Goal: Communication & Community: Answer question/provide support

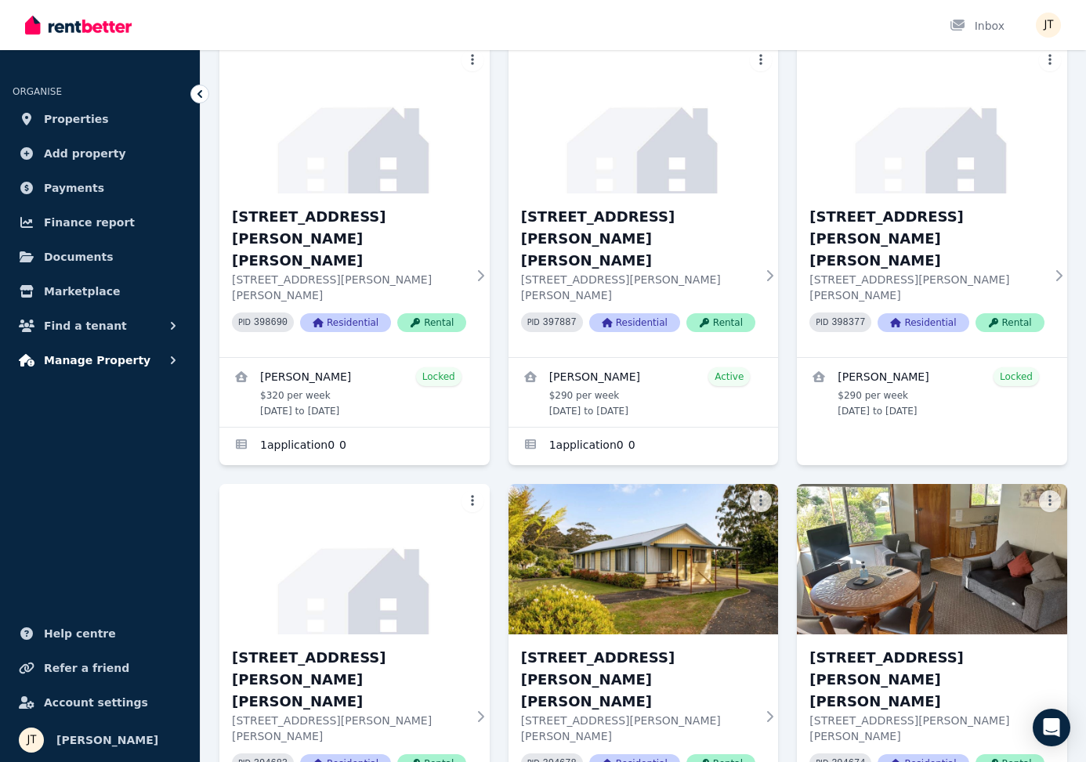
click at [85, 352] on span "Manage Property" at bounding box center [97, 360] width 107 height 19
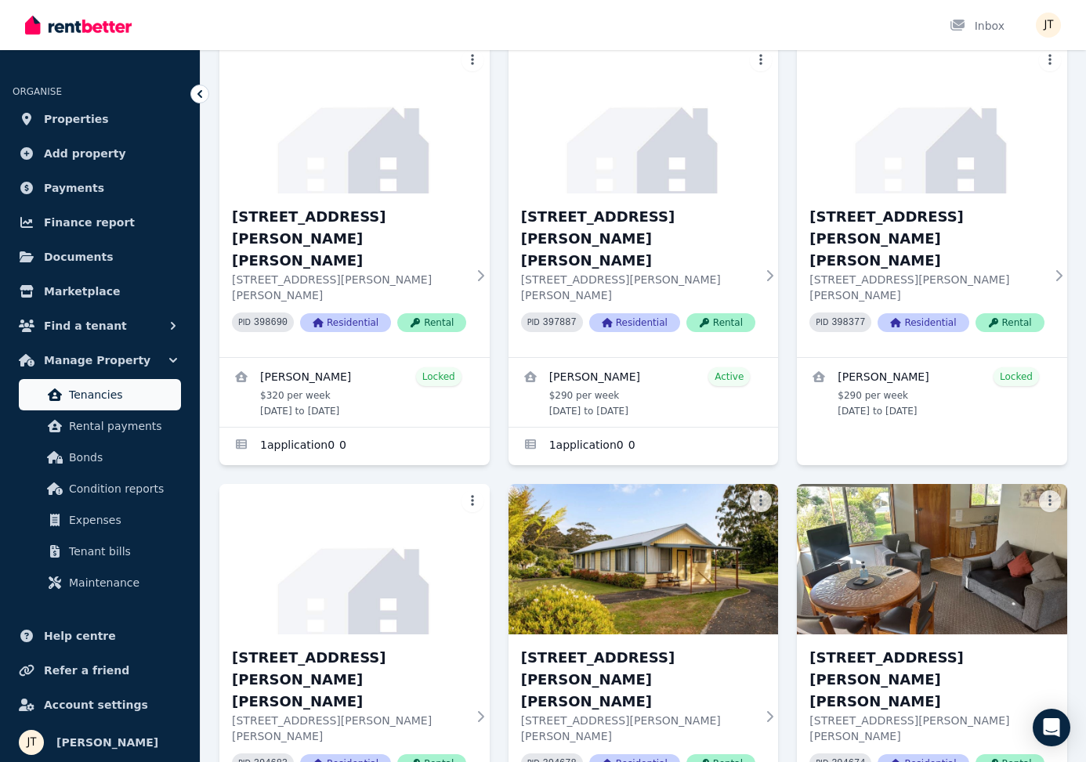
click at [107, 400] on span "Tenancies" at bounding box center [122, 394] width 106 height 19
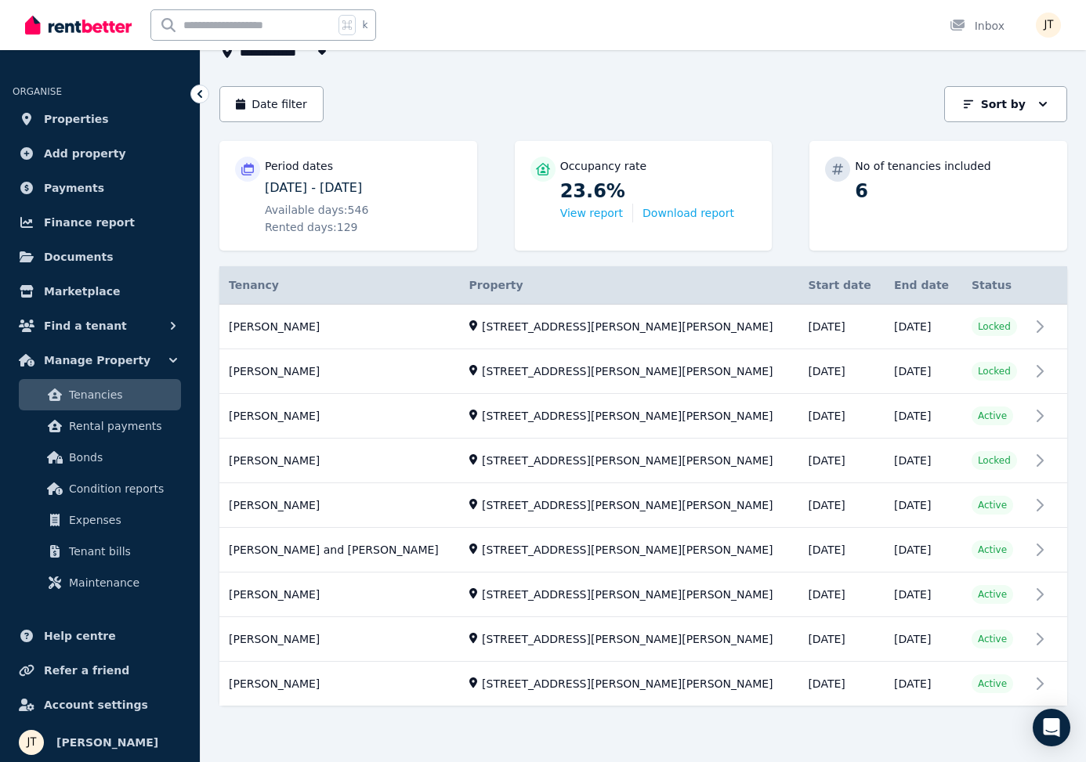
scroll to position [116, 0]
click at [329, 183] on p "[DATE] - [DATE]" at bounding box center [363, 188] width 197 height 19
click at [291, 168] on p "Period dates" at bounding box center [299, 166] width 68 height 16
click at [95, 122] on span "Properties" at bounding box center [76, 119] width 65 height 19
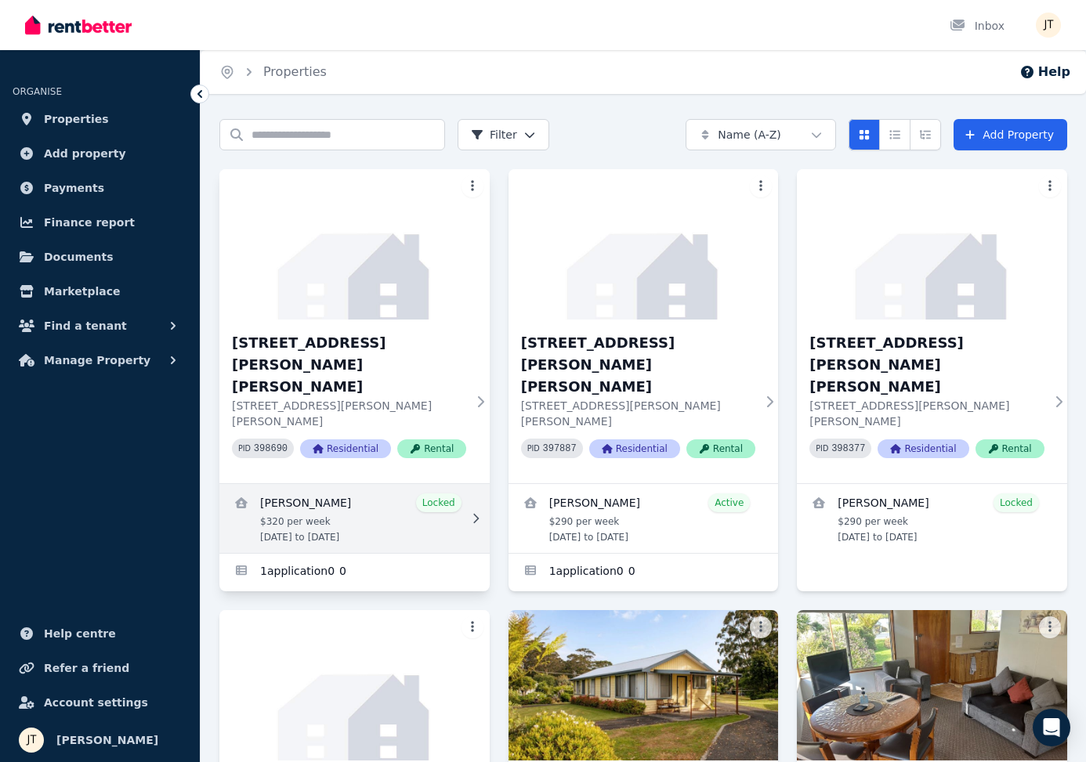
click at [350, 484] on link "View details for Mathieu Venezia" at bounding box center [354, 518] width 270 height 69
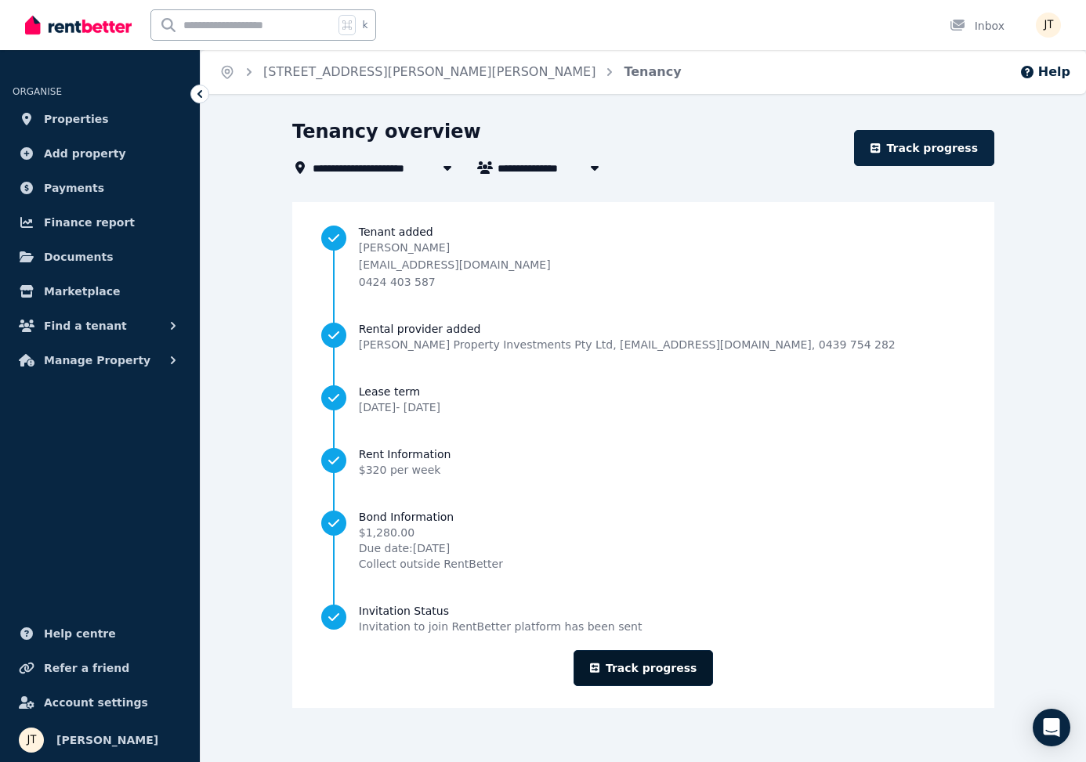
click at [675, 671] on link "Track progress" at bounding box center [644, 668] width 140 height 36
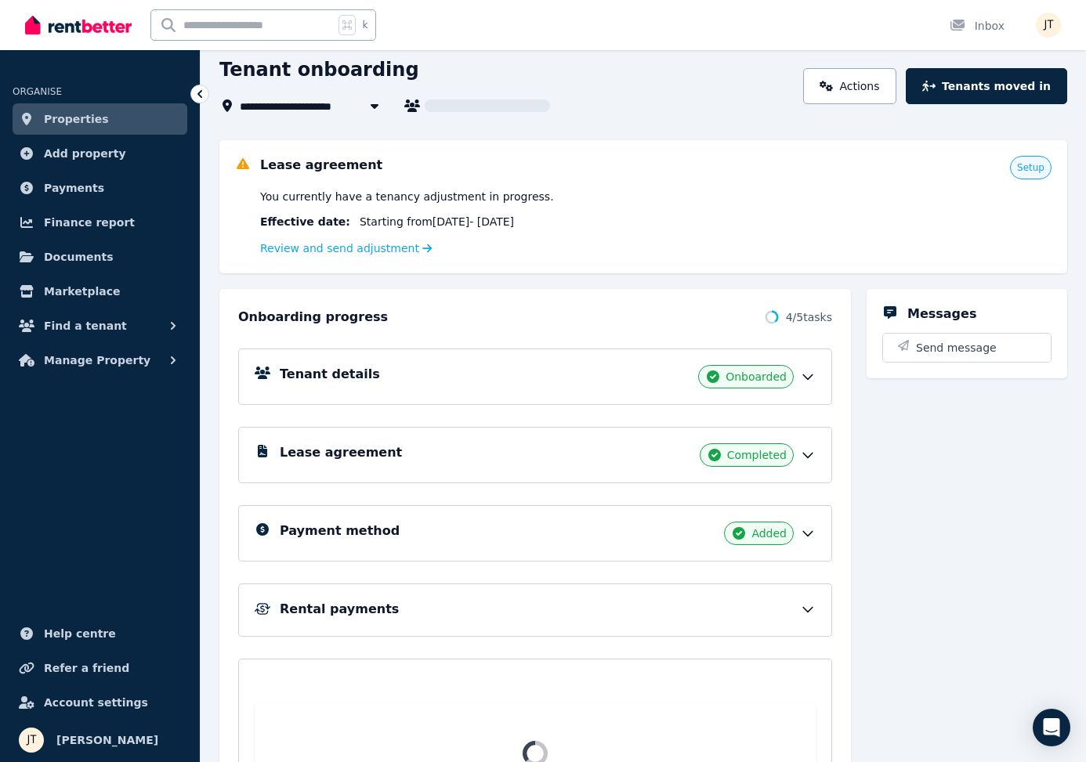
scroll to position [132, 0]
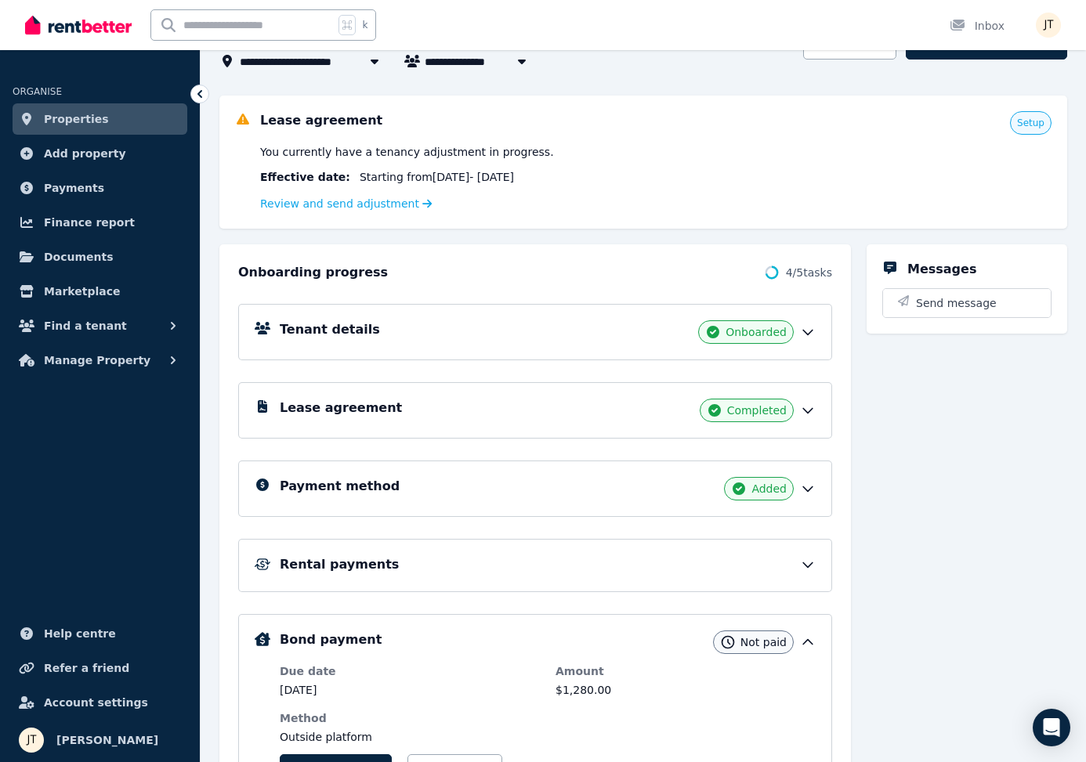
click at [89, 115] on span "Properties" at bounding box center [76, 119] width 65 height 19
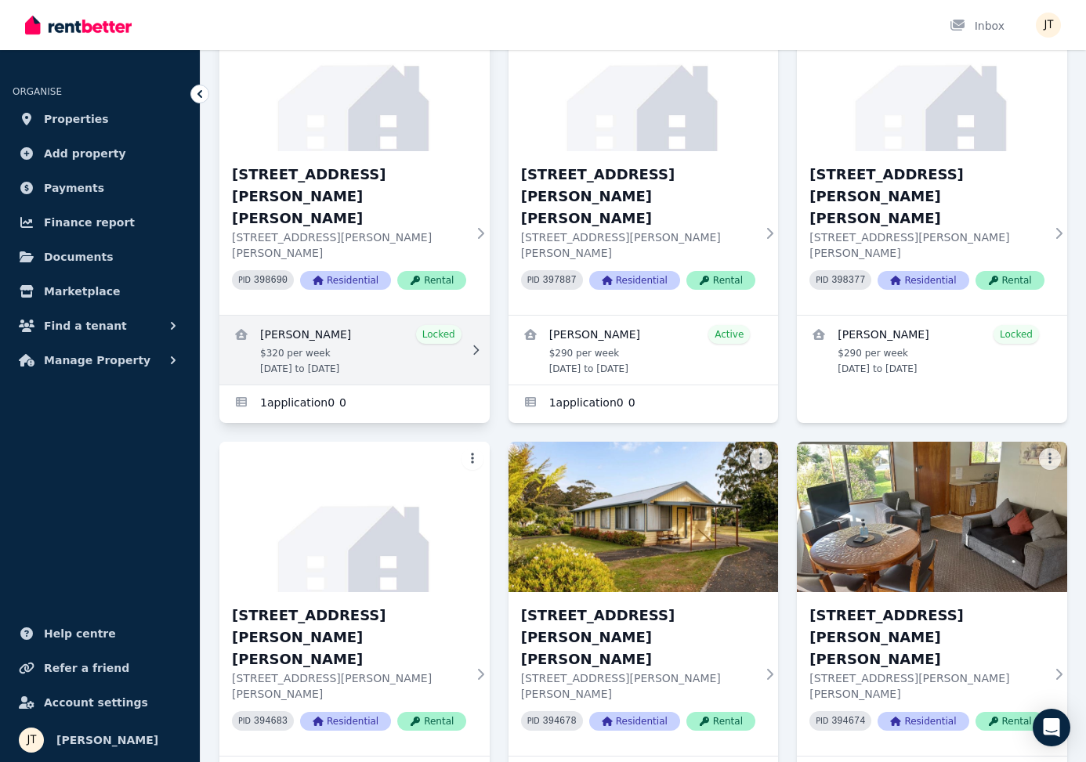
scroll to position [165, 0]
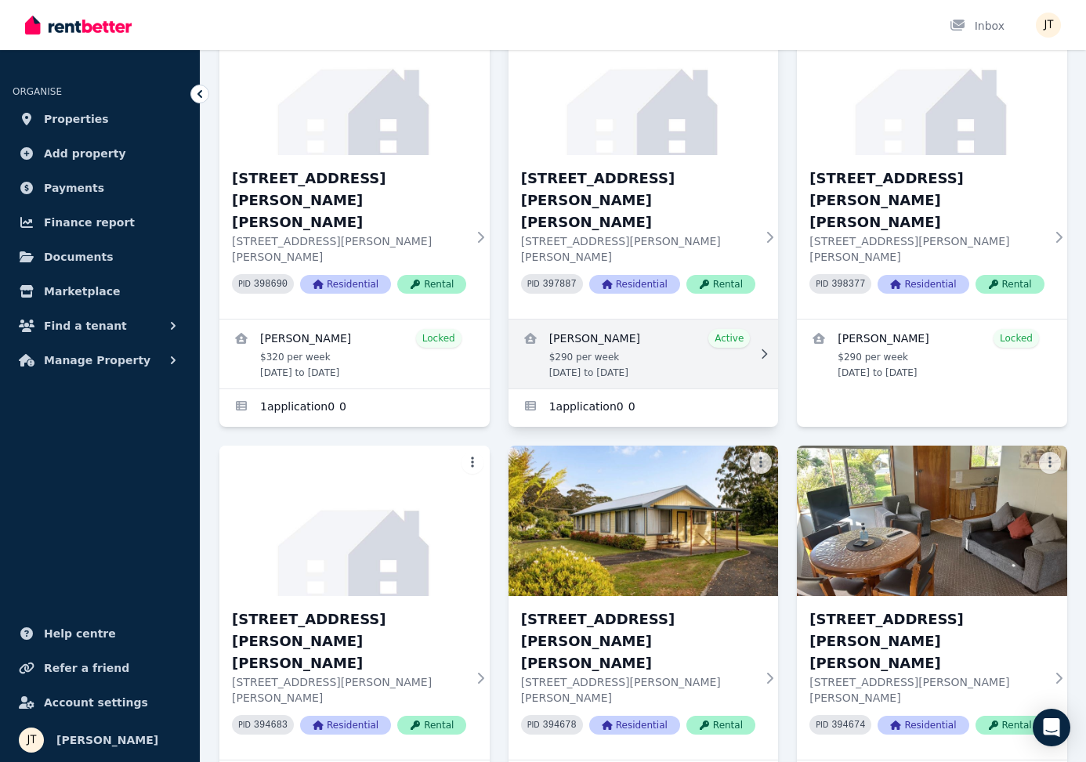
click at [656, 320] on link "View details for Alexandre Flaschner" at bounding box center [643, 354] width 270 height 69
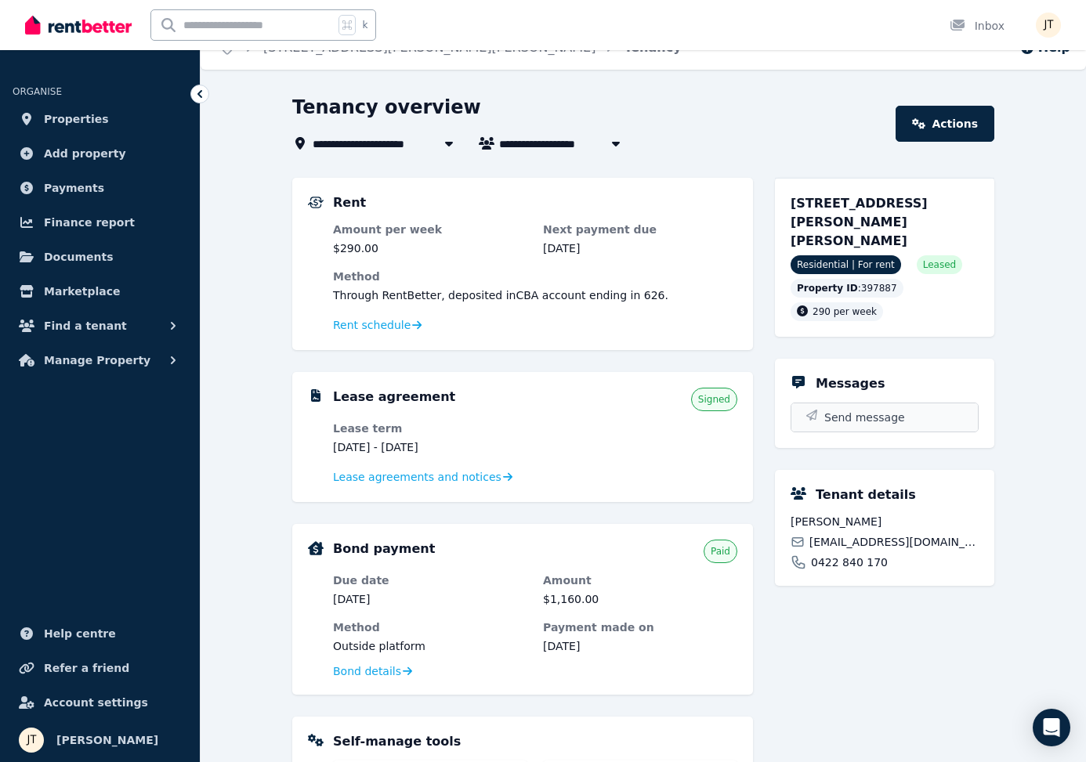
scroll to position [24, 0]
click at [861, 411] on span "Send message" at bounding box center [864, 419] width 81 height 16
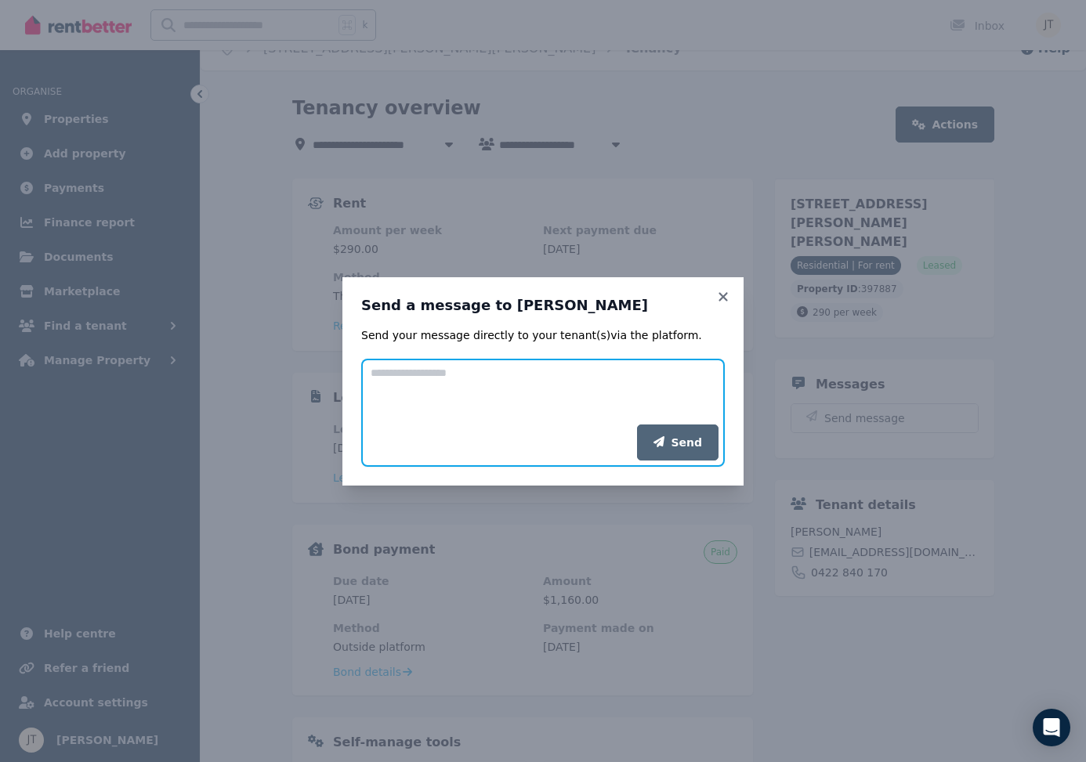
click at [454, 392] on textarea "Add your message" at bounding box center [543, 392] width 364 height 66
type textarea "********"
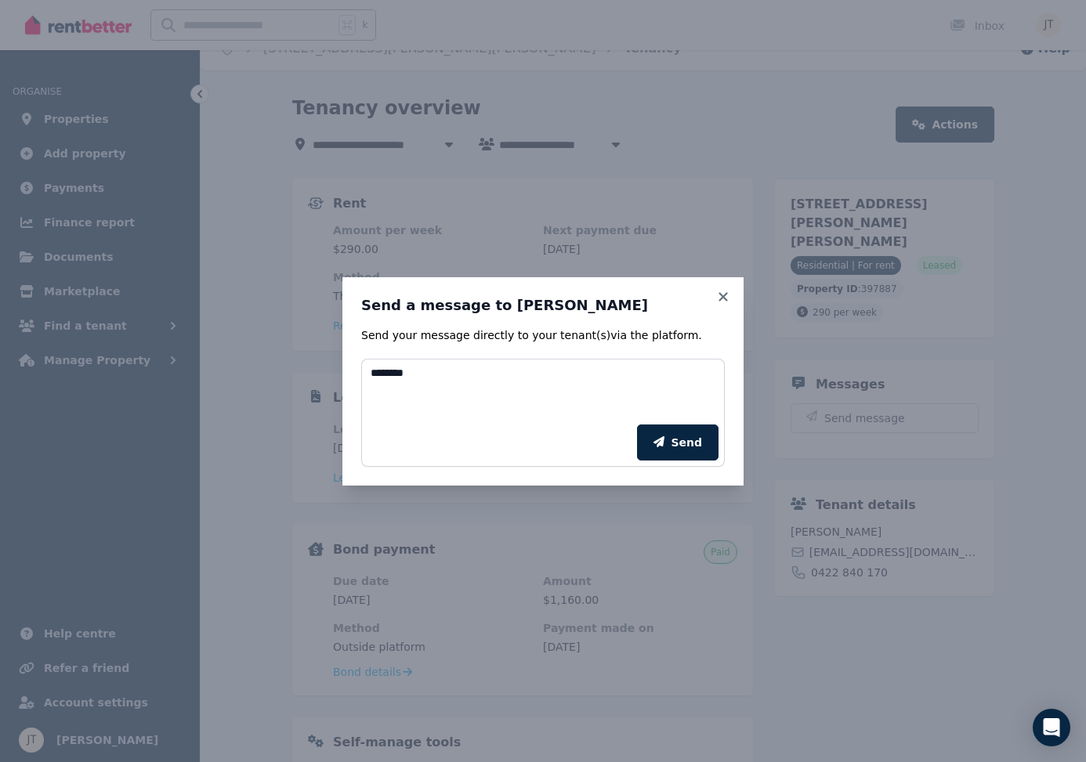
click at [262, 223] on div "Send a message to [PERSON_NAME] Send your message directly to your tenant(s) vi…" at bounding box center [543, 381] width 1086 height 762
click at [724, 295] on icon at bounding box center [722, 296] width 9 height 9
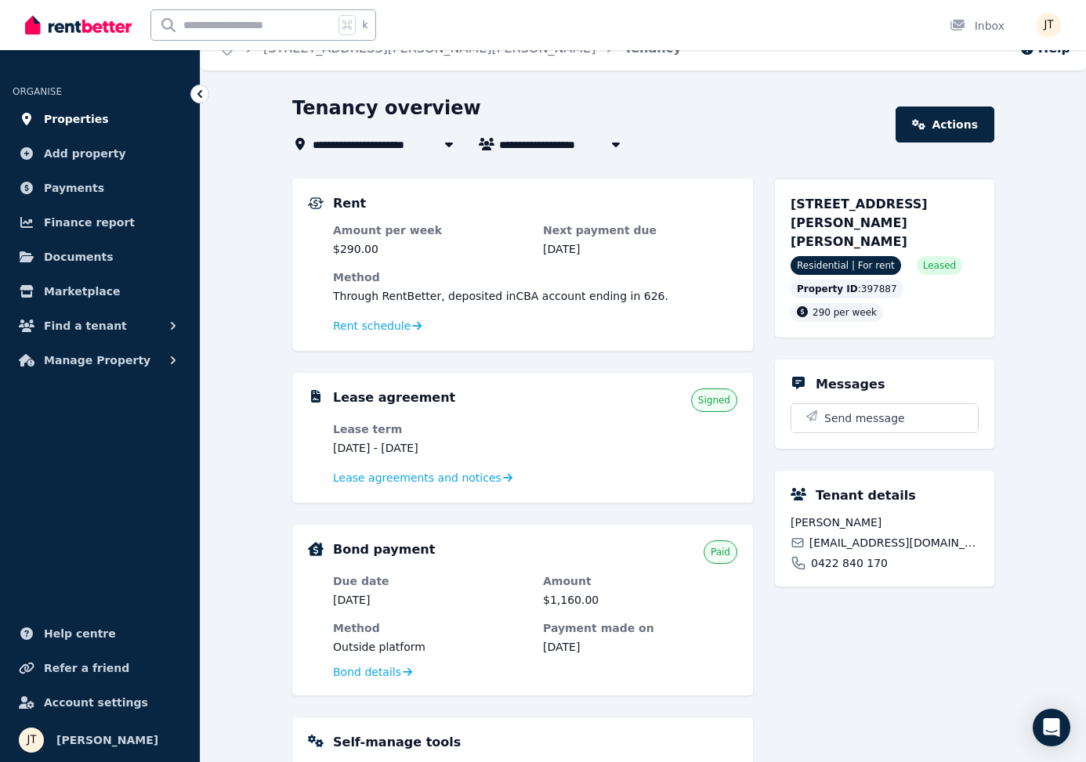
click at [89, 114] on span "Properties" at bounding box center [76, 119] width 65 height 19
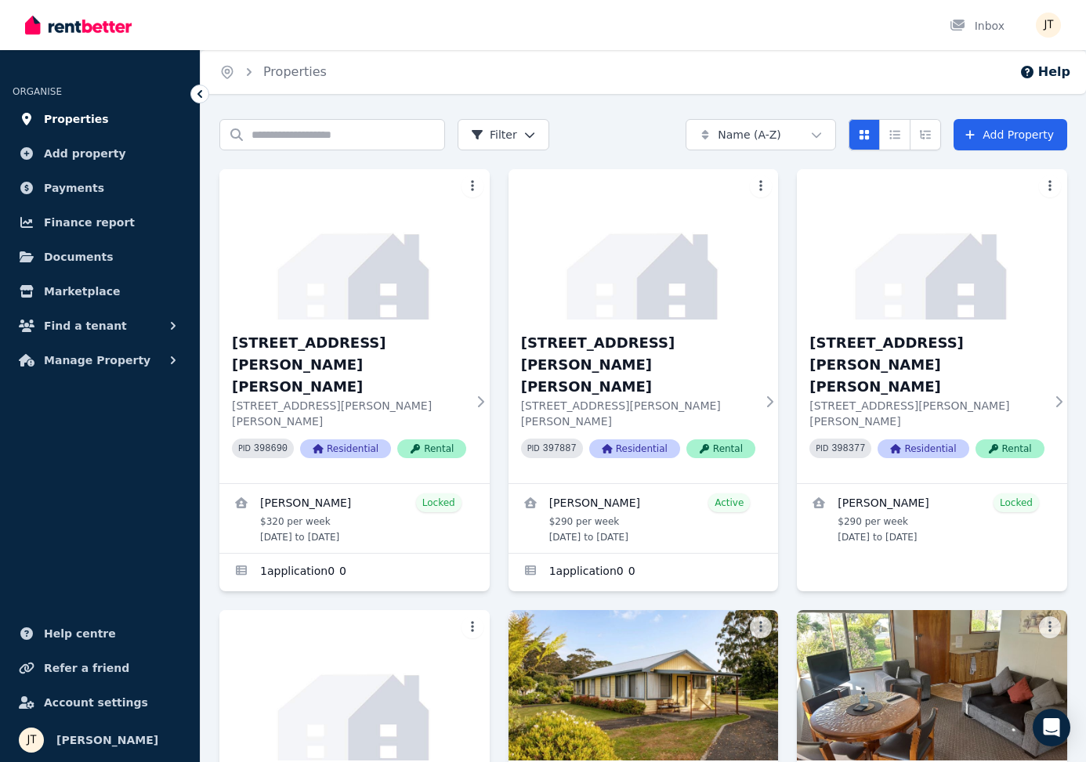
click at [90, 115] on span "Properties" at bounding box center [76, 119] width 65 height 19
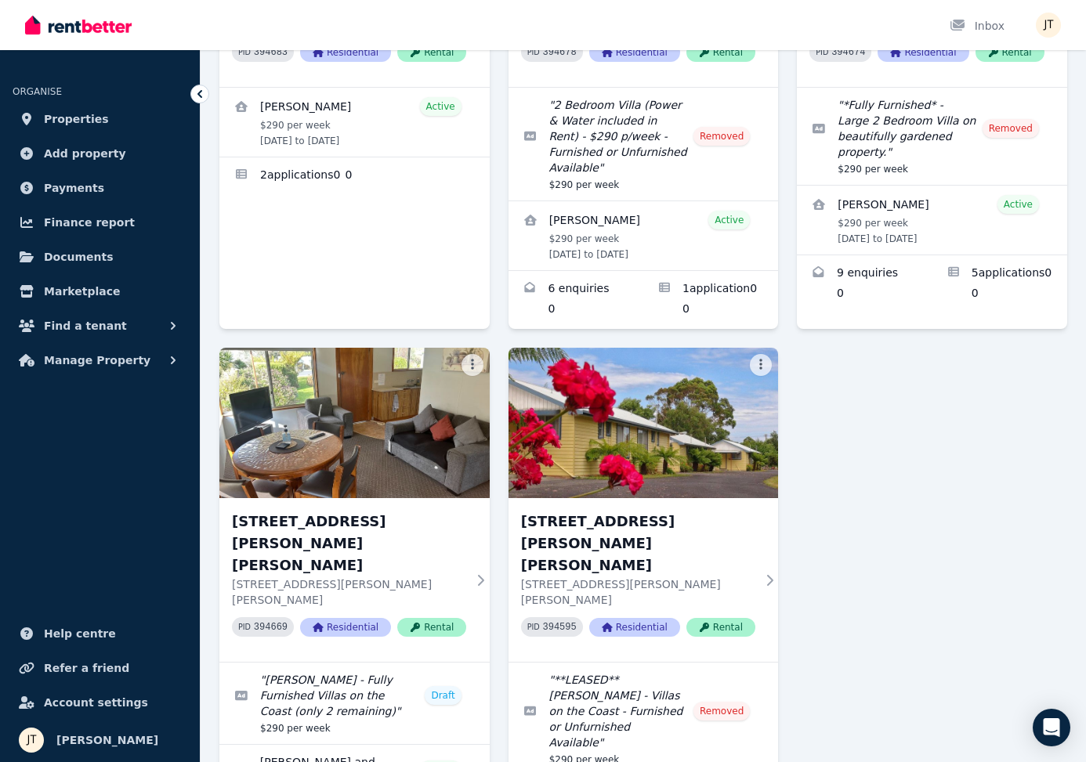
scroll to position [837, 0]
